Goal: Entertainment & Leisure: Consume media (video, audio)

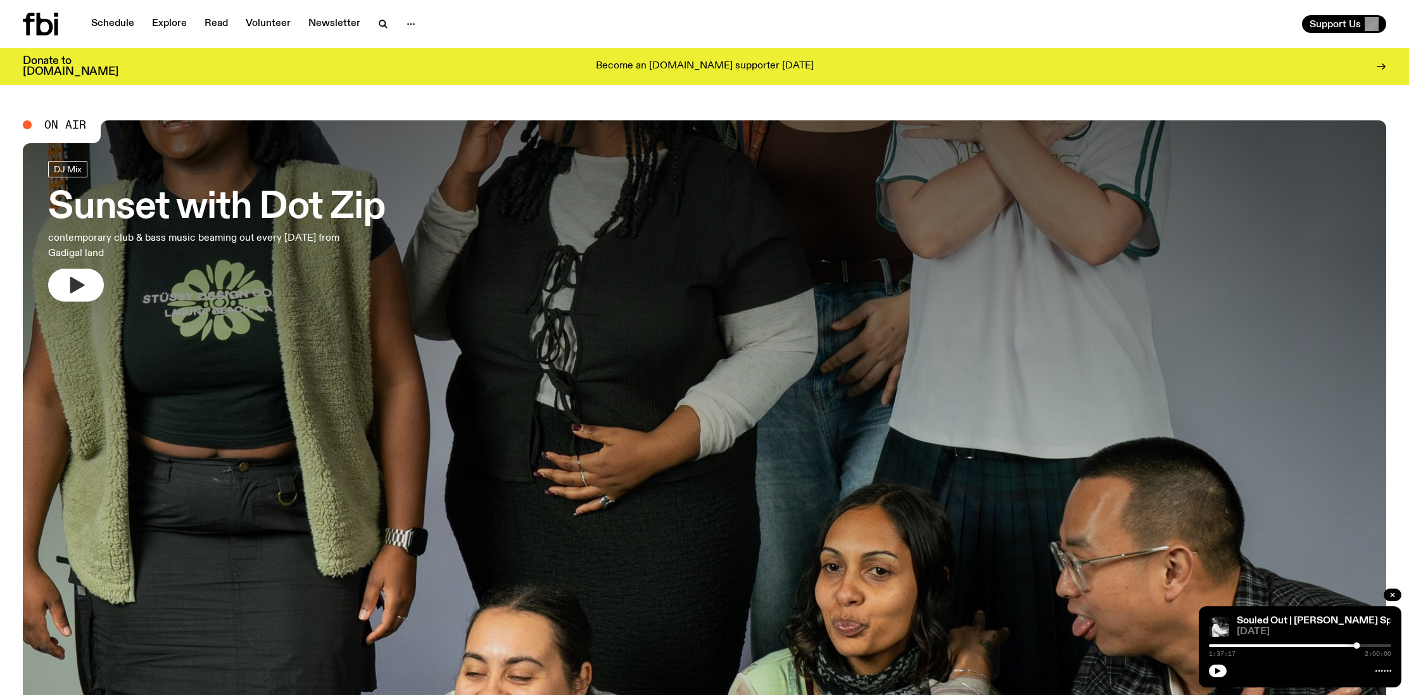
click at [74, 286] on icon "button" at bounding box center [77, 285] width 15 height 16
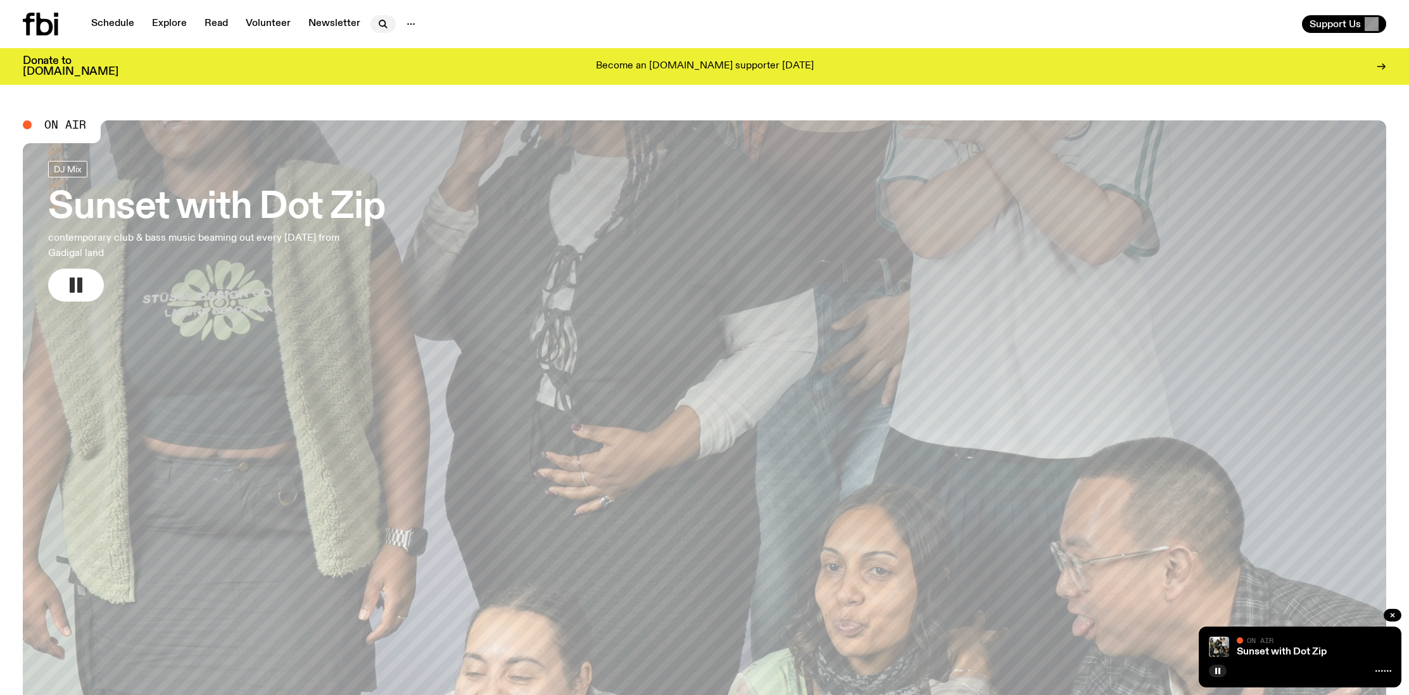
click at [381, 27] on icon "button" at bounding box center [383, 23] width 15 height 15
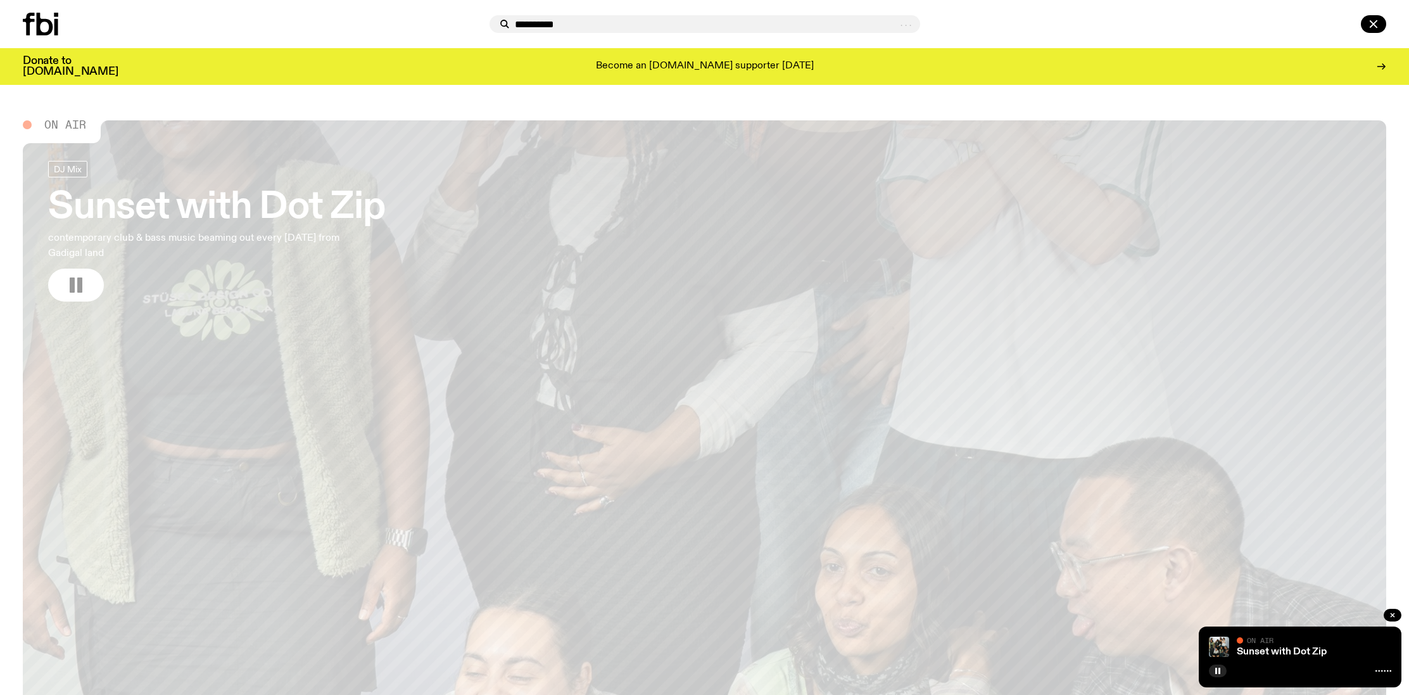
type input "**********"
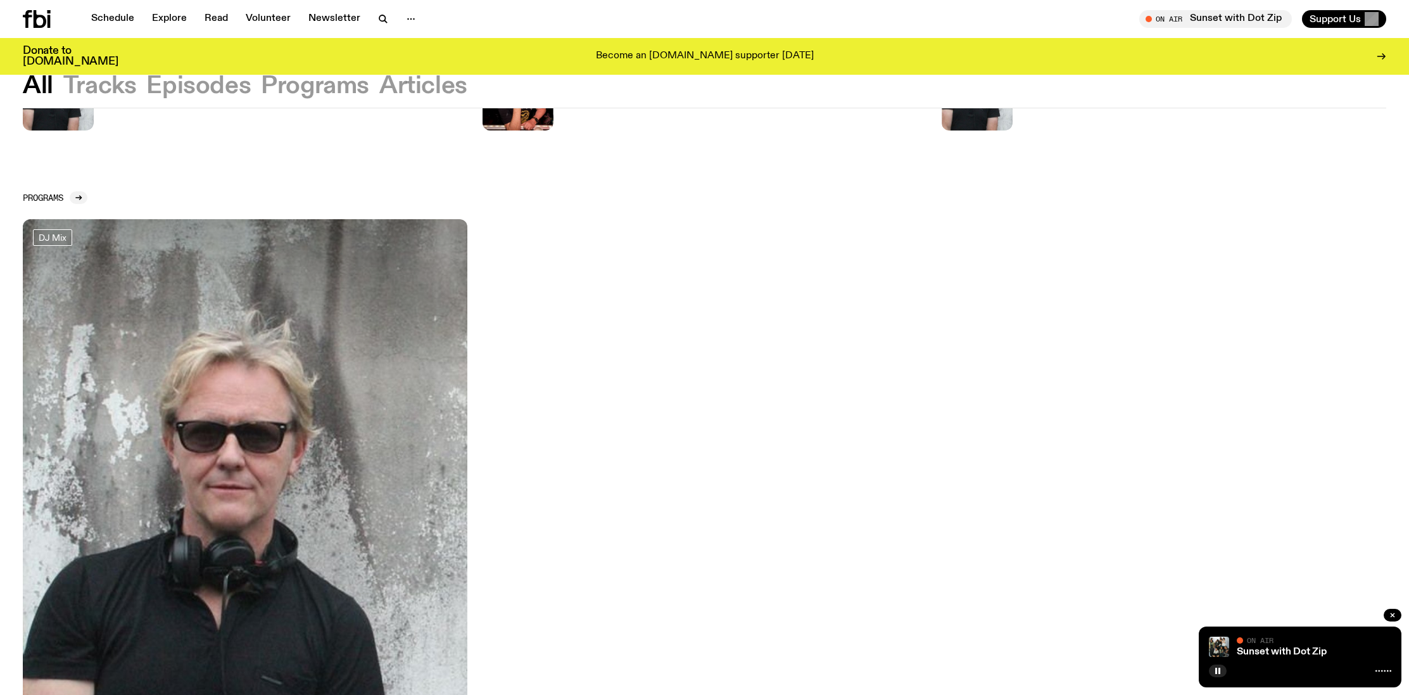
scroll to position [785, 0]
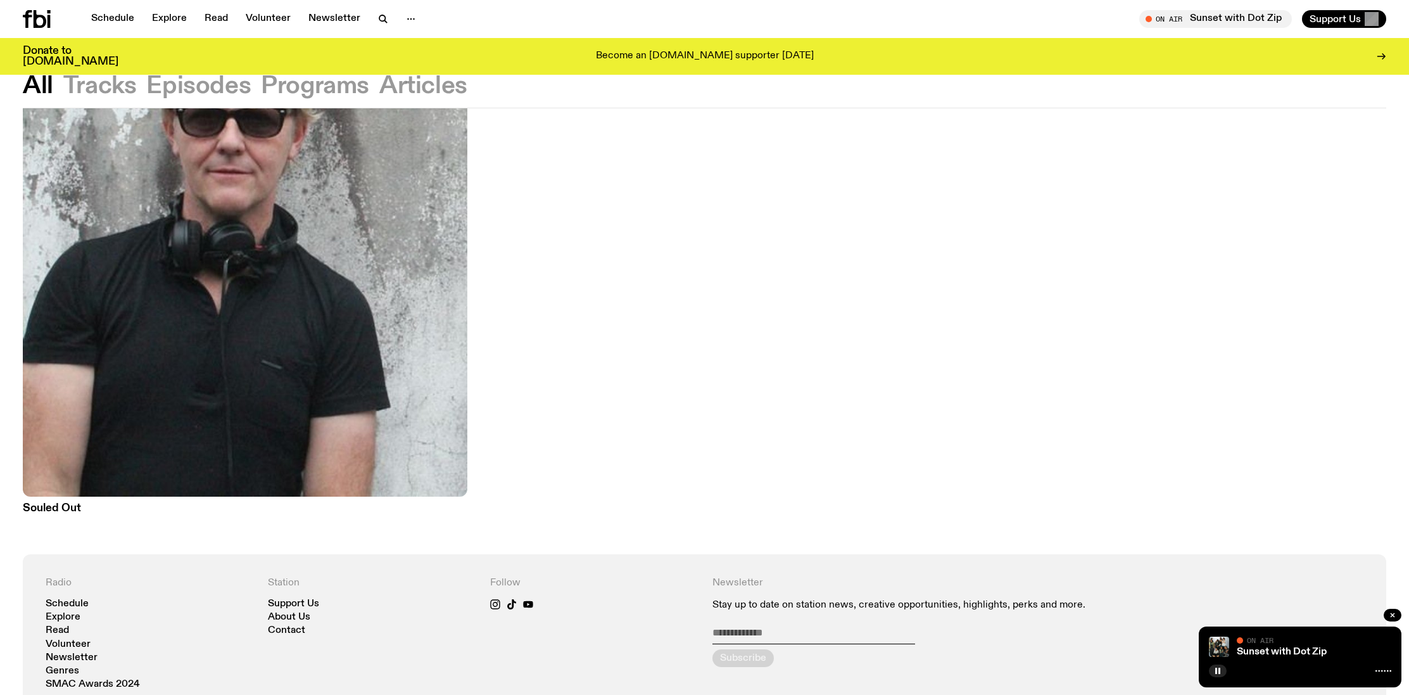
click at [424, 339] on img at bounding box center [245, 200] width 445 height 593
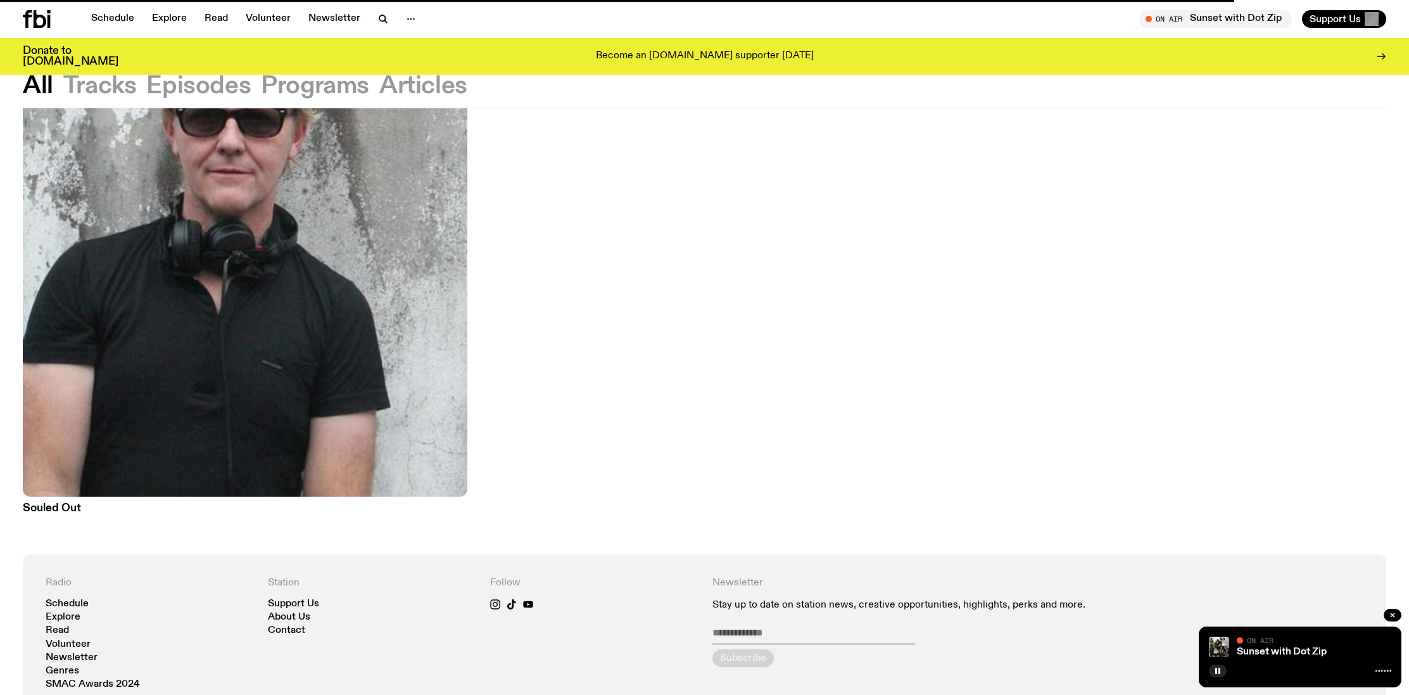
click at [261, 83] on button "Episodes" at bounding box center [315, 86] width 108 height 23
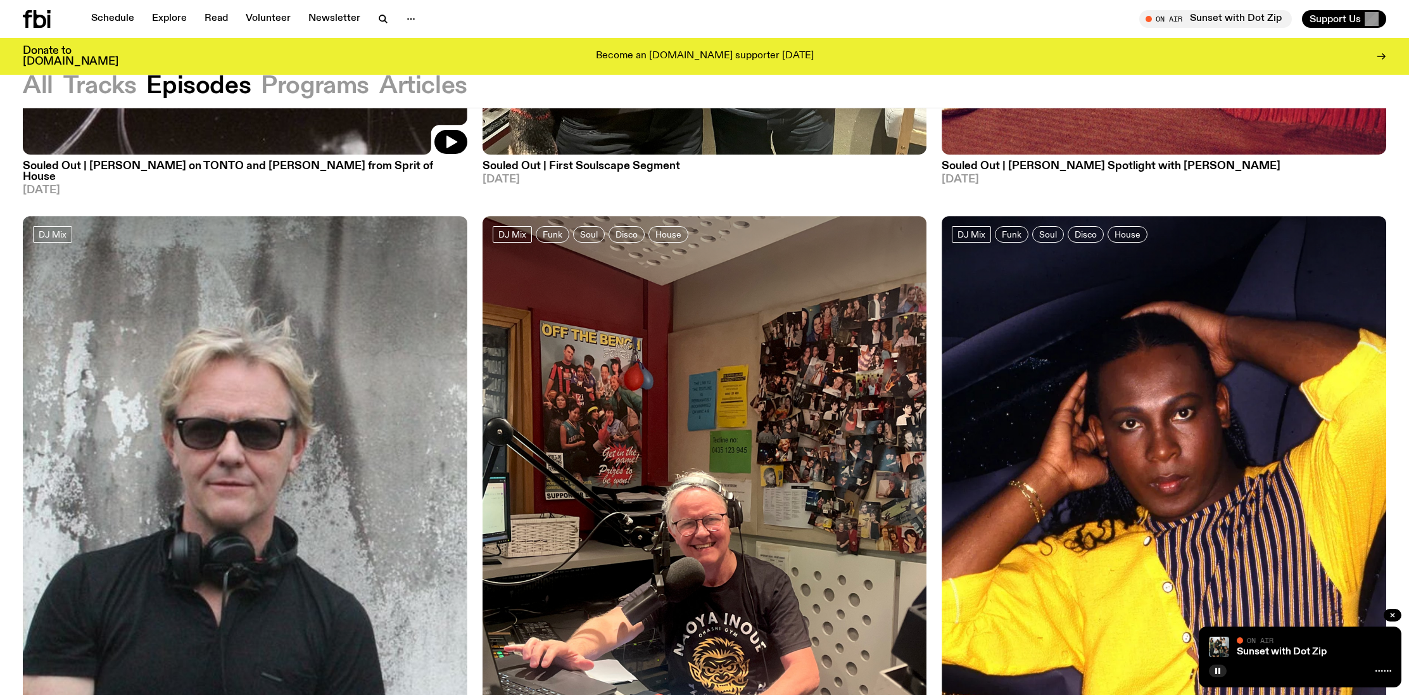
scroll to position [2323, 0]
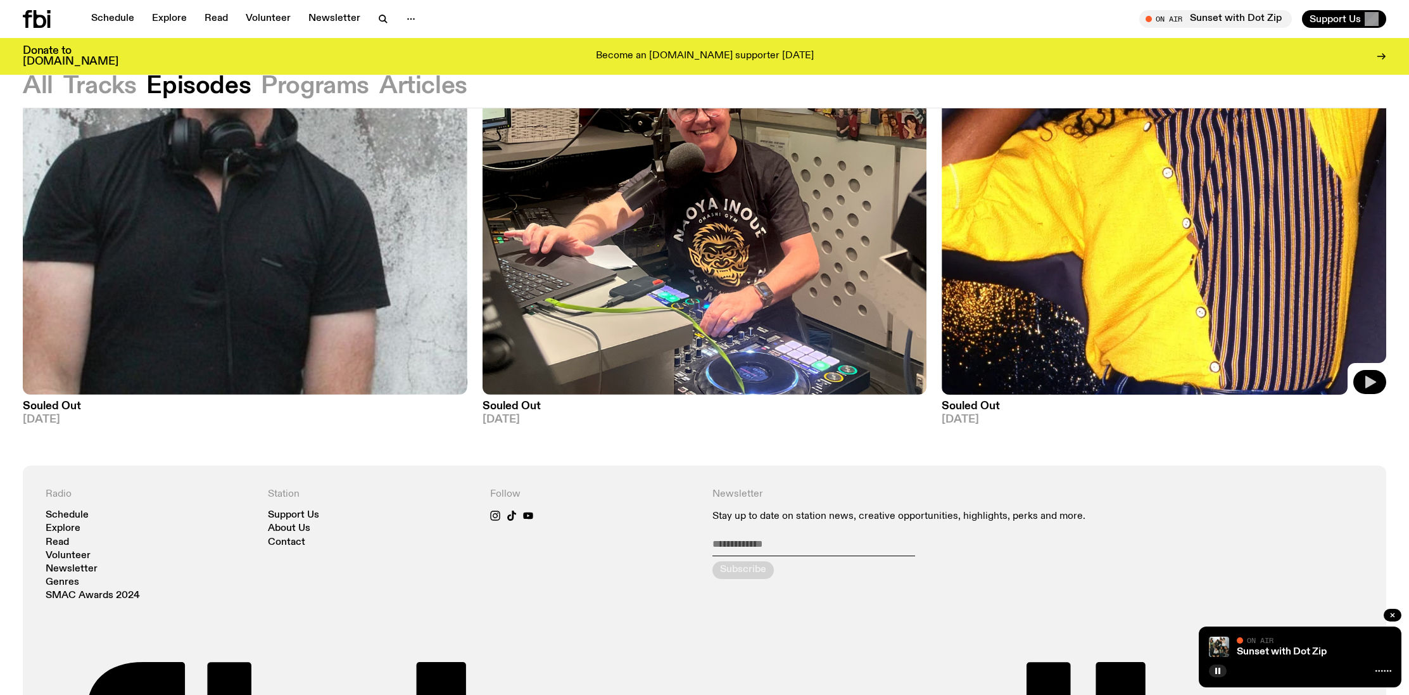
click at [1369, 376] on icon "button" at bounding box center [1371, 382] width 11 height 13
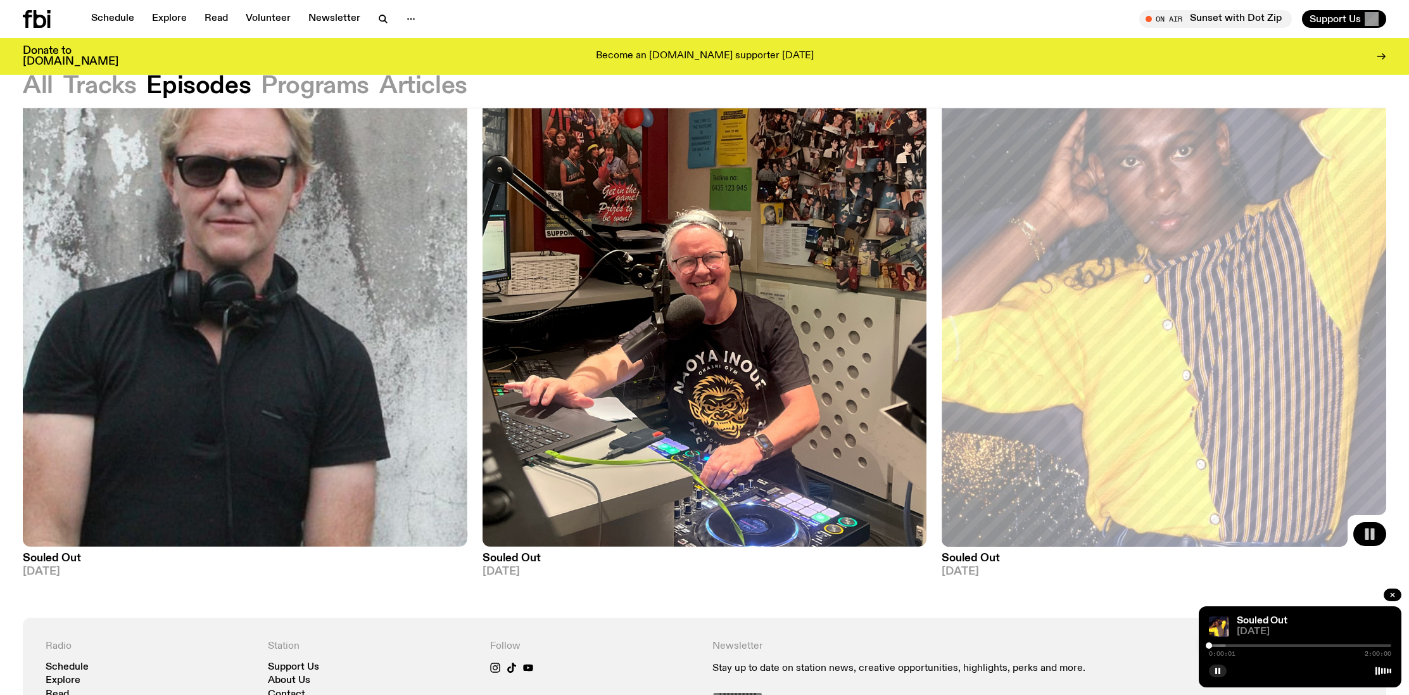
scroll to position [1982, 0]
